Goal: Transaction & Acquisition: Purchase product/service

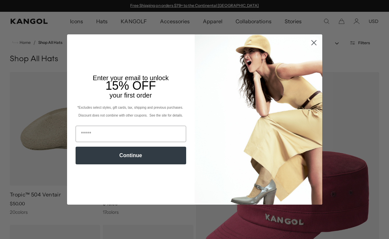
click at [312, 43] on circle "Close dialog" at bounding box center [313, 42] width 11 height 11
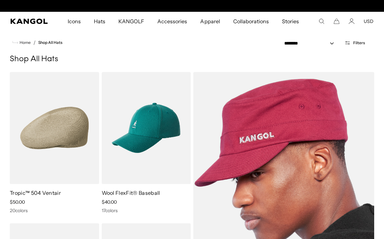
scroll to position [0, 135]
click at [265, 157] on img at bounding box center [283, 203] width 181 height 263
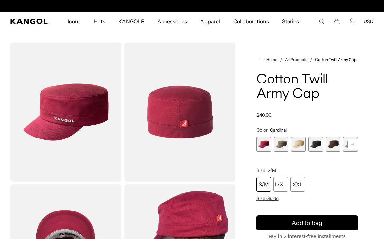
scroll to position [0, 135]
click at [351, 145] on rect at bounding box center [353, 144] width 10 height 10
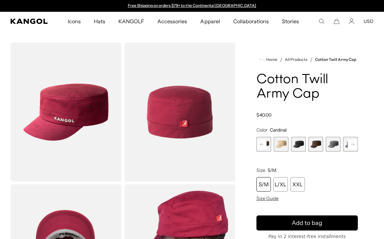
click at [351, 145] on rect at bounding box center [353, 144] width 10 height 10
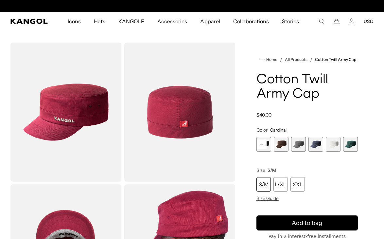
click at [335, 144] on span "8 of 9" at bounding box center [333, 144] width 15 height 15
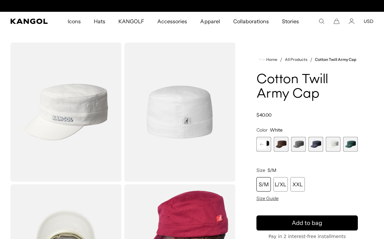
scroll to position [0, 135]
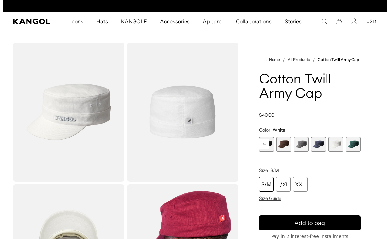
scroll to position [0, 0]
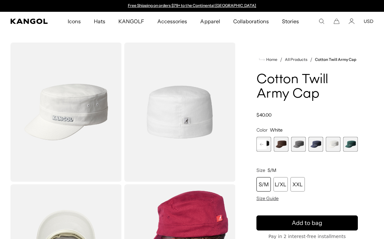
click at [94, 124] on img "Gallery Viewer" at bounding box center [65, 112] width 111 height 139
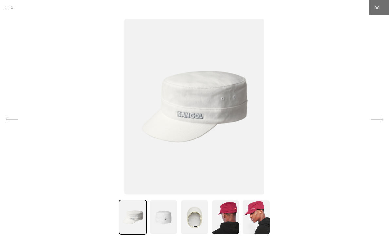
click at [374, 7] on icon at bounding box center [377, 7] width 7 height 7
